Goal: Navigation & Orientation: Find specific page/section

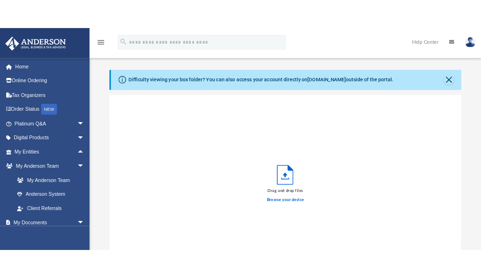
scroll to position [234, 319]
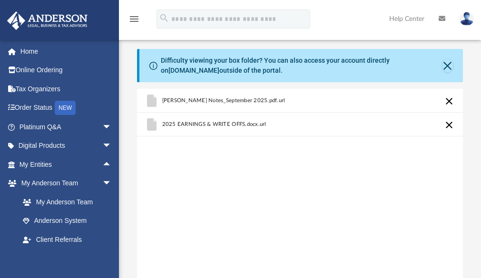
click at [320, 269] on div "[PERSON_NAME] Notes_September 2025.pdf.url 2025 EARNINGS & WRITE OFFS.docx.url" at bounding box center [300, 210] width 326 height 242
click at [353, 267] on div "[PERSON_NAME] Notes_September 2025.pdf.url 2025 EARNINGS & WRITE OFFS.docx.url …" at bounding box center [300, 210] width 326 height 242
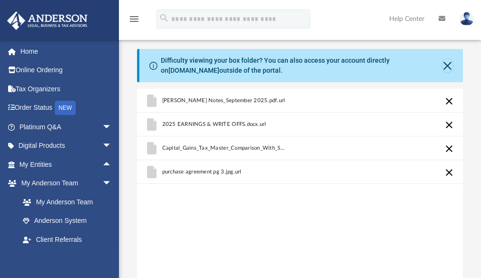
click at [369, 267] on div "[PERSON_NAME] Notes_September 2025.pdf.url 2025 EARNINGS & WRITE OFFS.docx.url …" at bounding box center [300, 210] width 326 height 242
click at [363, 266] on div "[PERSON_NAME] Notes_September 2025.pdf.url 2025 EARNINGS & WRITE OFFS.docx.url …" at bounding box center [300, 210] width 326 height 242
click at [194, 4] on div "menu search Site Menu add [EMAIL_ADDRESS][DOMAIN_NAME] My Profile Reset Passwor…" at bounding box center [240, 20] width 481 height 40
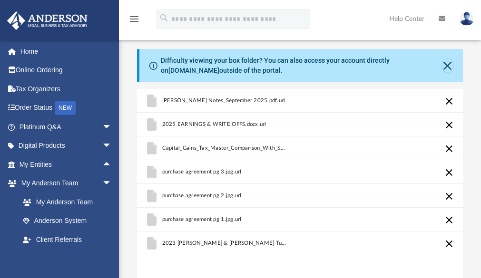
click at [154, 20] on form "search" at bounding box center [233, 19] width 168 height 19
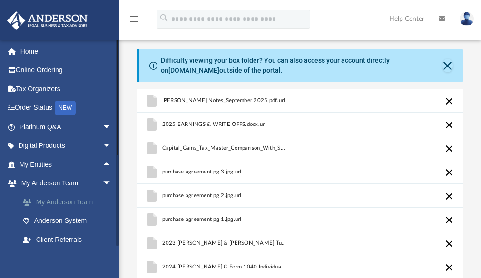
click at [68, 199] on link "My Anderson Team" at bounding box center [69, 202] width 113 height 19
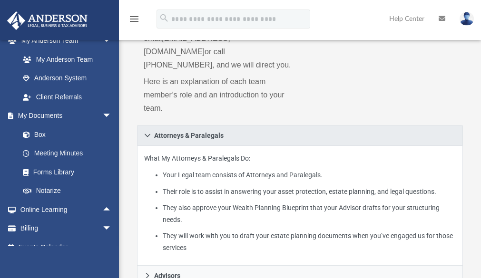
scroll to position [190, 0]
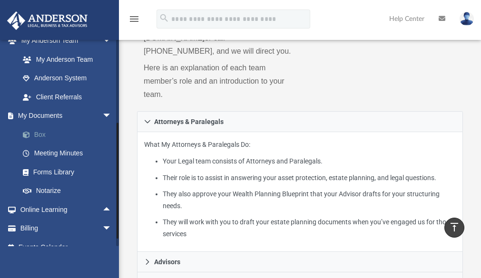
click at [44, 134] on link "Box" at bounding box center [69, 134] width 113 height 19
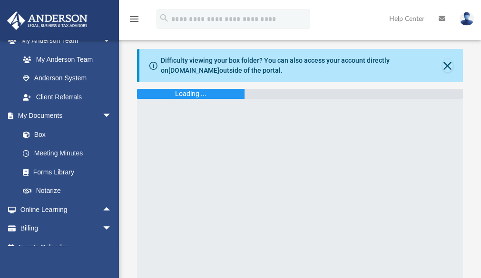
click at [202, 186] on div at bounding box center [300, 218] width 326 height 238
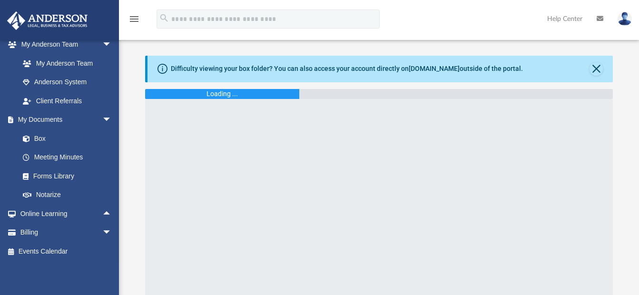
scroll to position [139, 0]
click at [309, 160] on div at bounding box center [379, 218] width 468 height 238
click at [102, 117] on span "arrow_drop_down" at bounding box center [111, 120] width 19 height 20
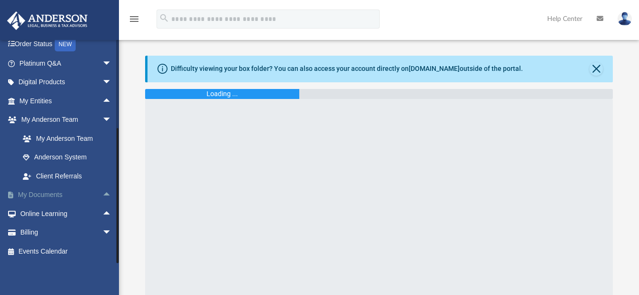
scroll to position [64, 0]
click at [600, 69] on button "Close" at bounding box center [596, 68] width 13 height 13
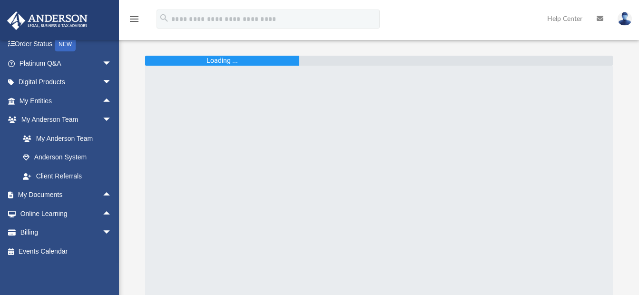
click at [275, 113] on div at bounding box center [379, 185] width 468 height 238
click at [185, 144] on div at bounding box center [379, 185] width 468 height 238
click at [102, 192] on span "arrow_drop_up" at bounding box center [111, 196] width 19 height 20
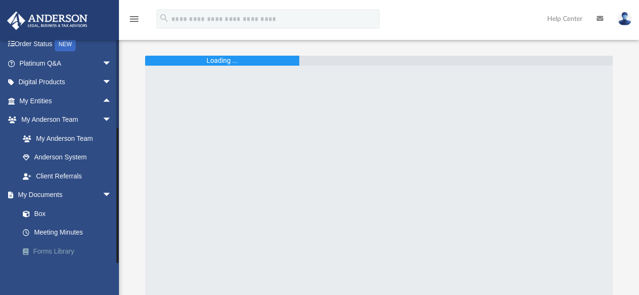
click at [52, 251] on link "Forms Library" at bounding box center [69, 251] width 113 height 19
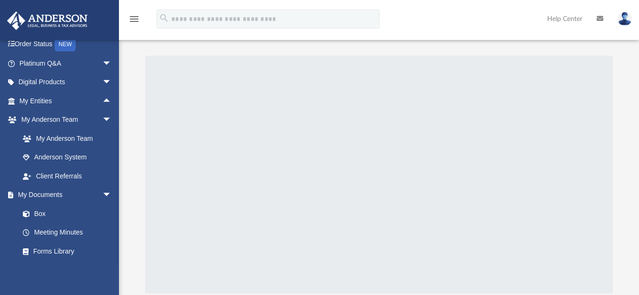
click at [253, 236] on div at bounding box center [379, 175] width 468 height 238
